Goal: Transaction & Acquisition: Purchase product/service

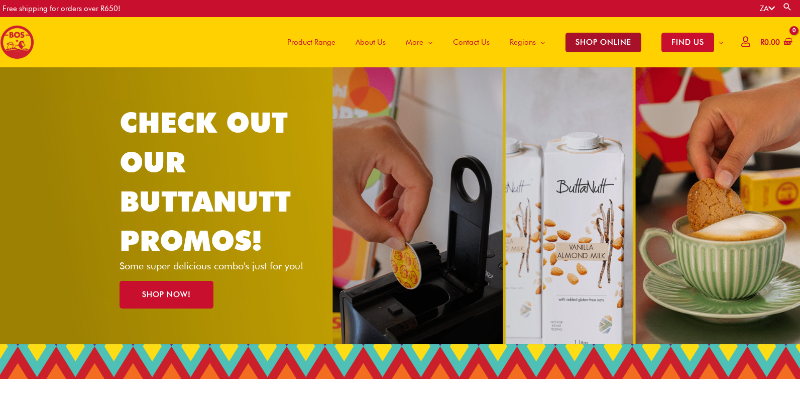
click at [600, 44] on span "SHOP ONLINE" at bounding box center [603, 43] width 76 height 20
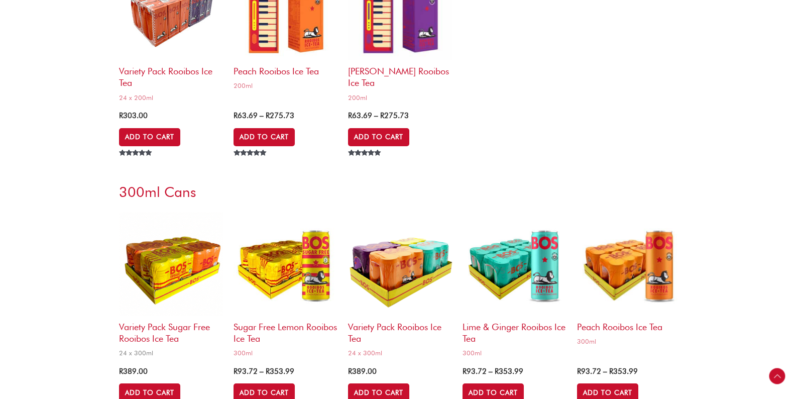
scroll to position [2100, 0]
